Goal: Task Accomplishment & Management: Manage account settings

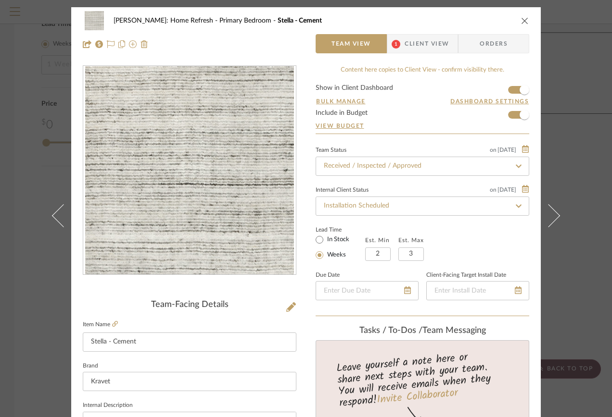
click at [521, 19] on icon "close" at bounding box center [525, 21] width 8 height 8
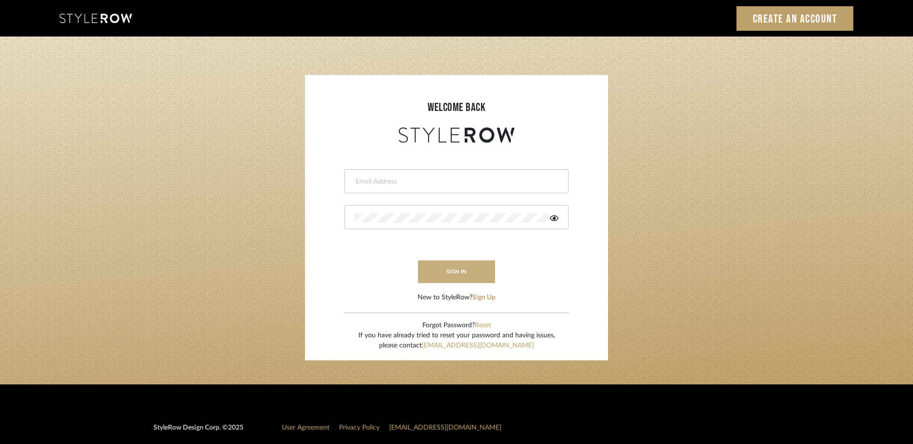
type input "ashley@seacreativestudio.com"
click at [438, 266] on button "sign in" at bounding box center [456, 272] width 77 height 23
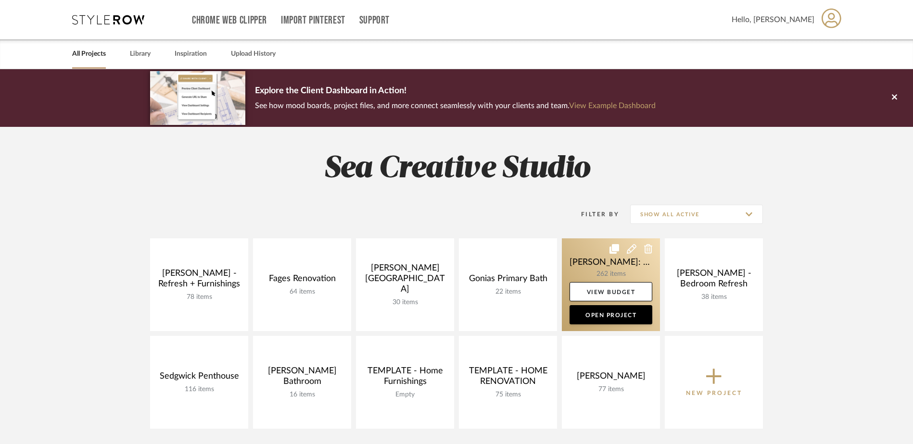
click at [624, 265] on link at bounding box center [611, 285] width 98 height 93
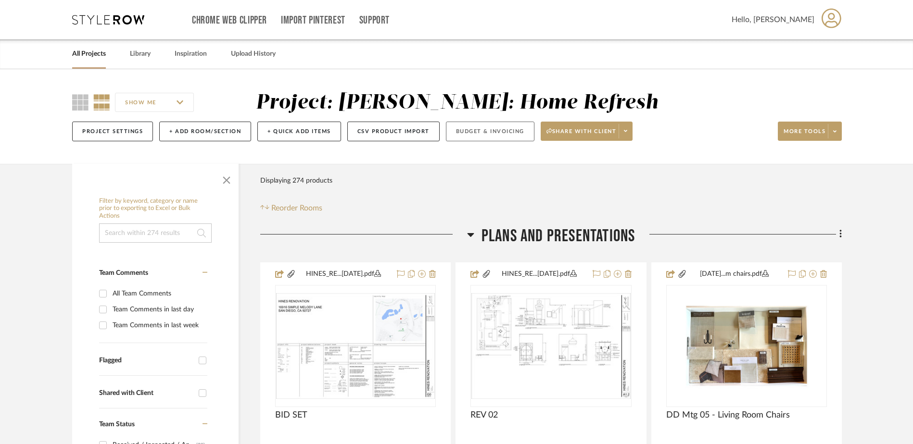
click at [485, 128] on button "Budget & Invoicing" at bounding box center [490, 132] width 88 height 20
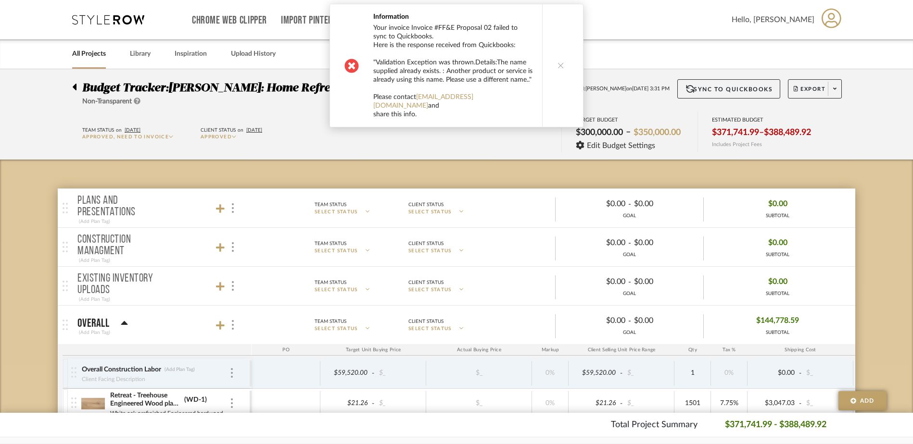
scroll to position [48, 0]
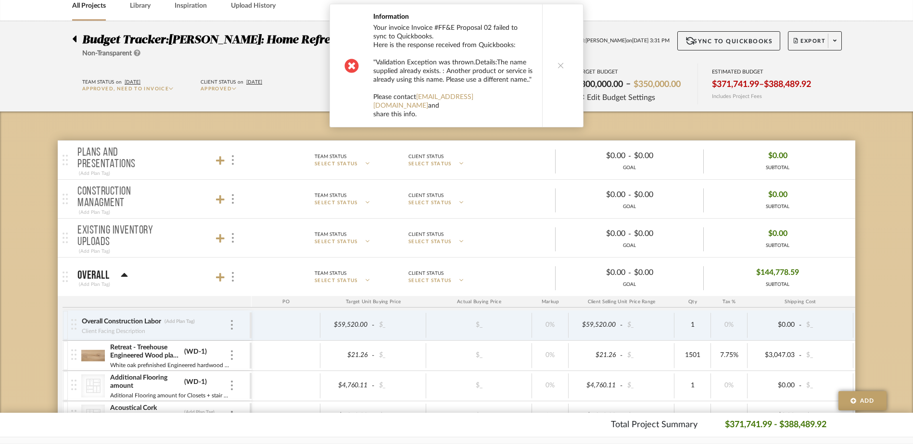
click at [556, 57] on button at bounding box center [560, 65] width 37 height 123
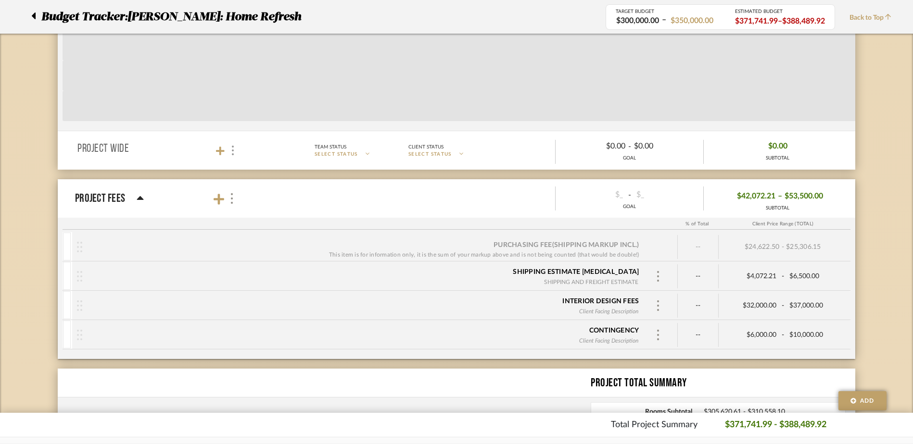
scroll to position [4975, 0]
